Goal: Find specific page/section

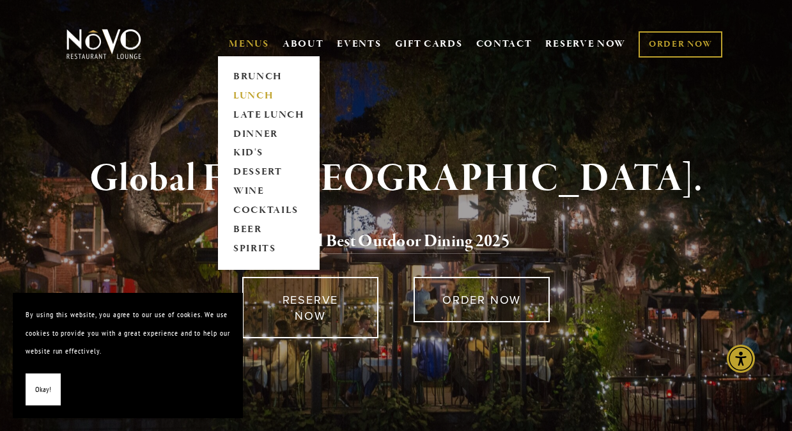
click at [253, 97] on link "LUNCH" at bounding box center [269, 95] width 80 height 19
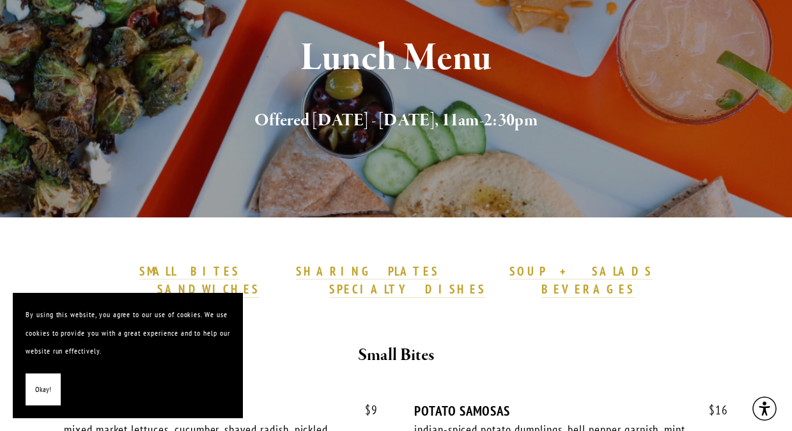
scroll to position [269, 0]
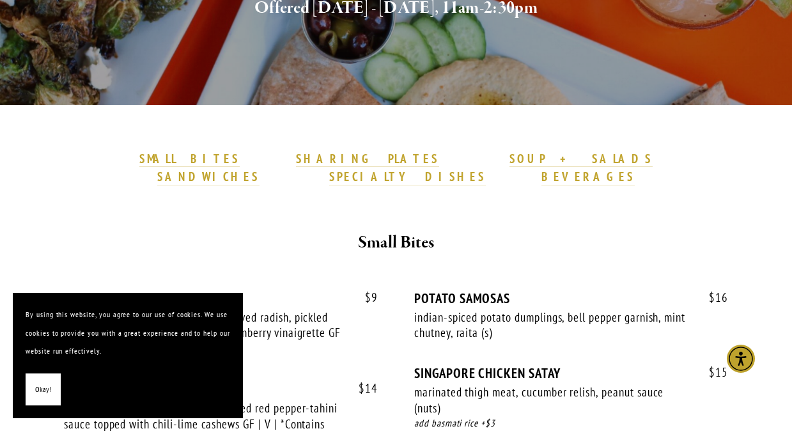
click at [45, 391] on span "Okay!" at bounding box center [43, 390] width 16 height 19
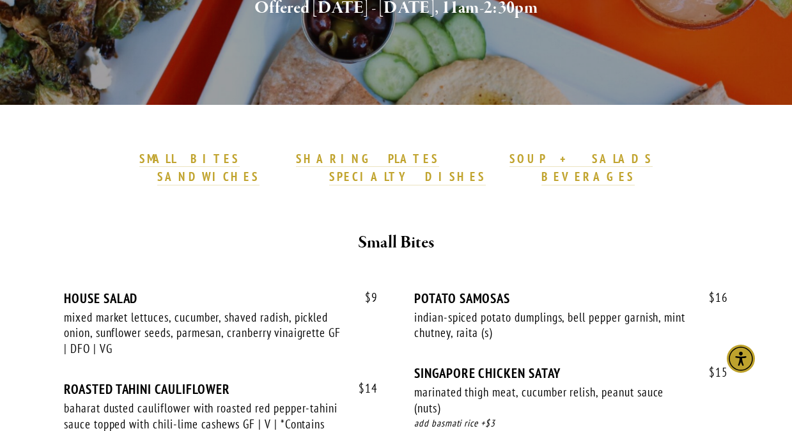
click at [371, 168] on div "SMALL BITES SHARING PLATES SOUP + SALADS SANDWICHES SPECIALTY DISHES BEVERAGES" at bounding box center [396, 173] width 646 height 47
click at [510, 159] on strong "SOUP + SALADS" at bounding box center [581, 158] width 143 height 15
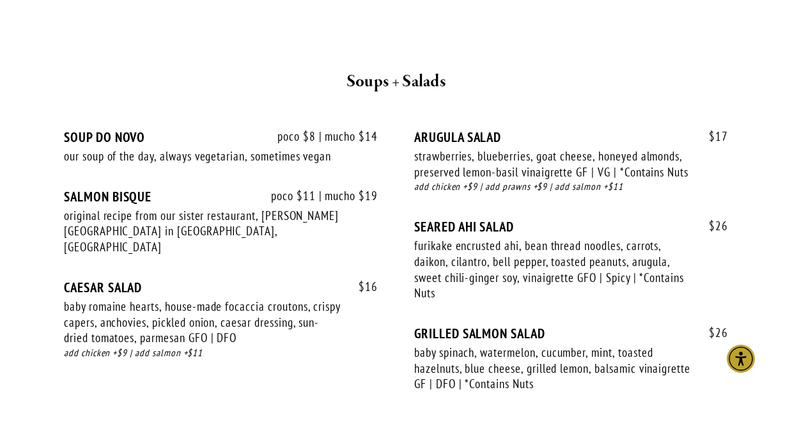
scroll to position [1458, 0]
